Goal: Share content

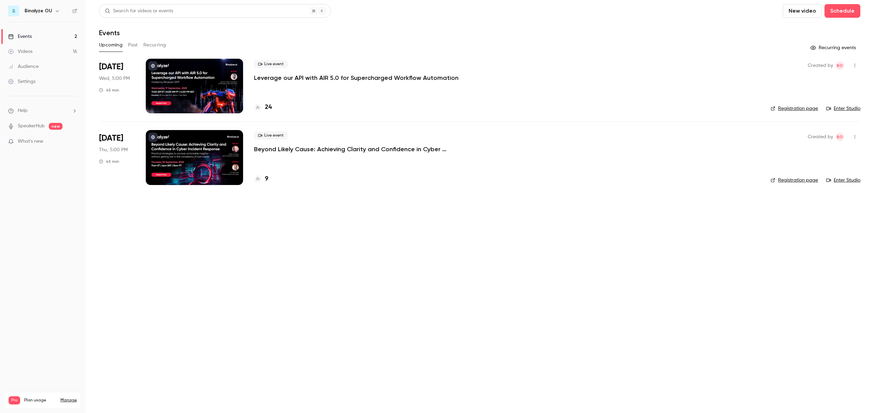
click at [201, 85] on div at bounding box center [194, 86] width 97 height 55
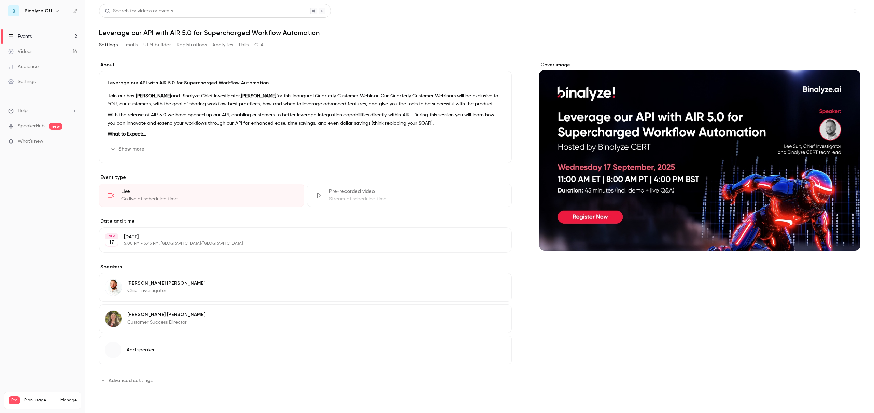
click at [838, 9] on button "Share" at bounding box center [830, 11] width 27 height 14
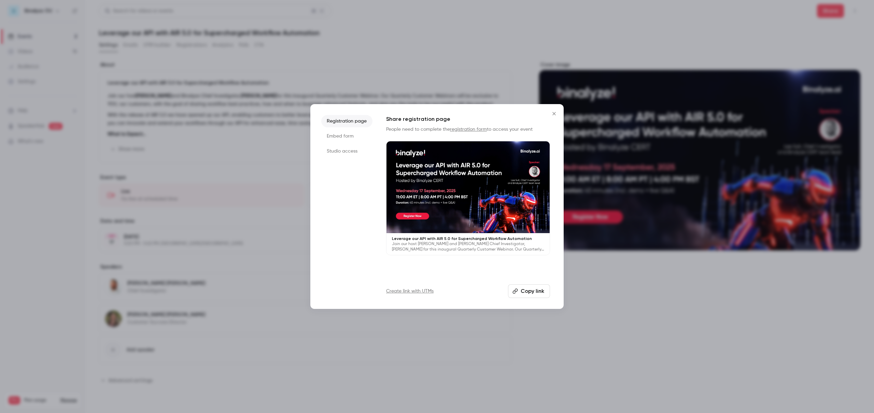
click at [346, 152] on li "Studio access" at bounding box center [346, 151] width 51 height 12
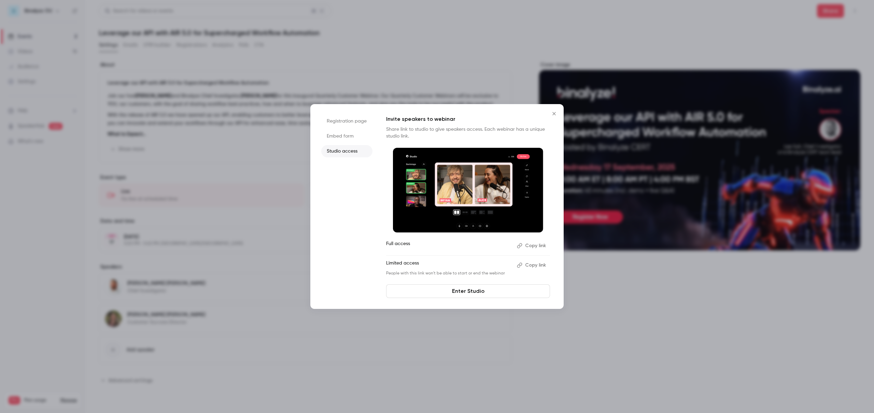
click at [534, 246] on button "Copy link" at bounding box center [532, 245] width 36 height 11
click at [466, 291] on link "Enter Studio" at bounding box center [468, 291] width 164 height 14
click at [554, 111] on icon "Close" at bounding box center [554, 113] width 8 height 5
